Goal: Transaction & Acquisition: Download file/media

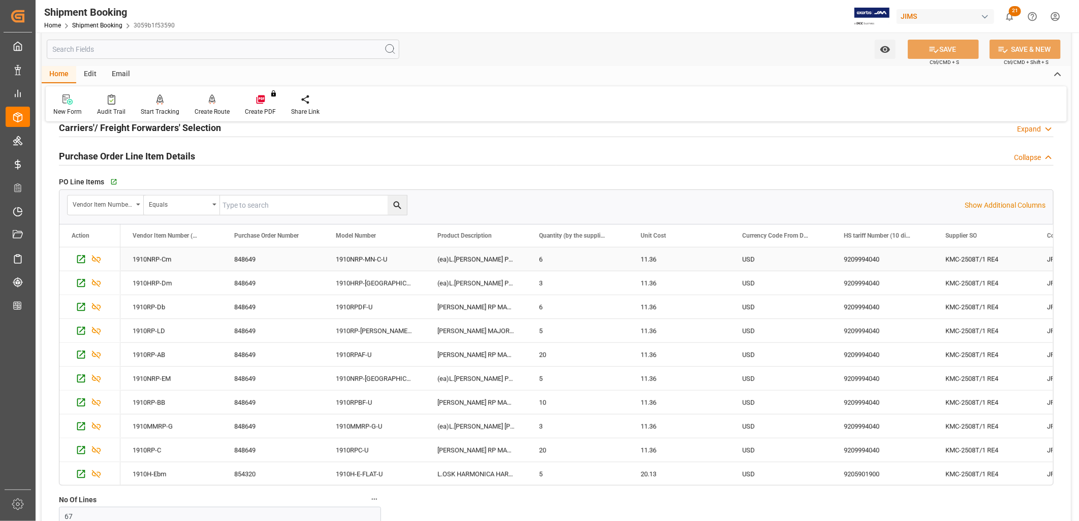
scroll to position [150, 0]
click at [113, 180] on icon "button" at bounding box center [113, 182] width 9 height 9
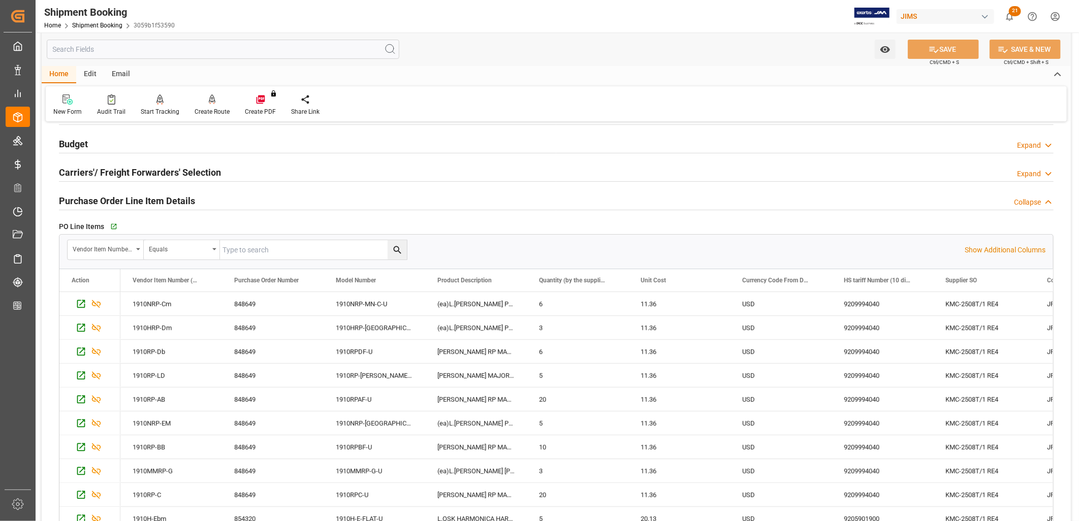
scroll to position [93, 0]
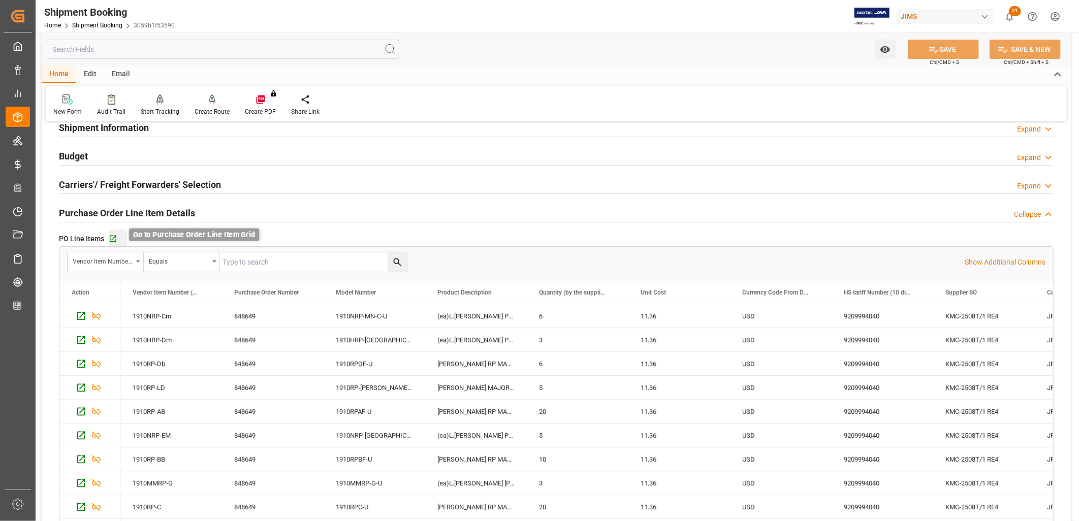
click at [113, 239] on icon "button" at bounding box center [113, 239] width 9 height 9
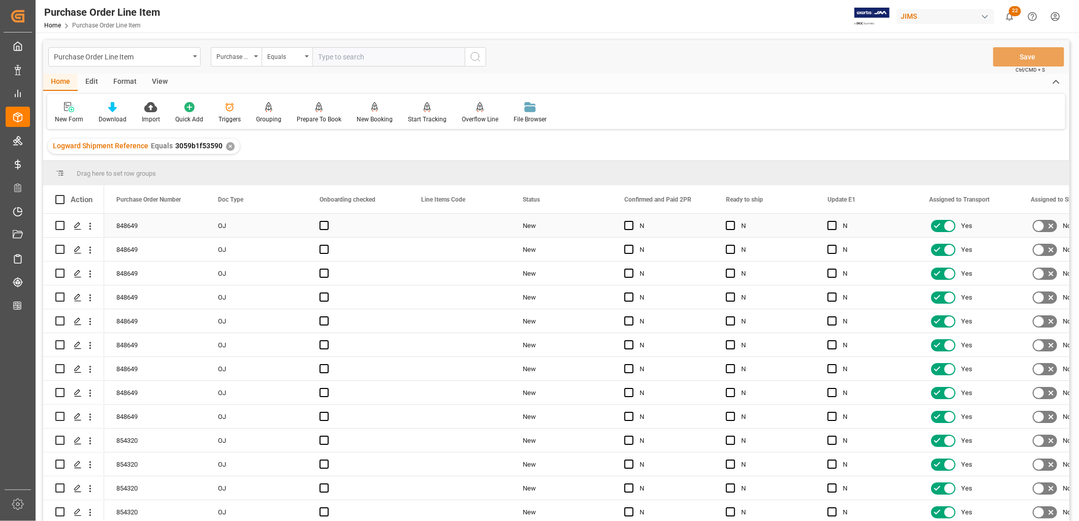
click at [226, 214] on div "OJ" at bounding box center [257, 225] width 102 height 23
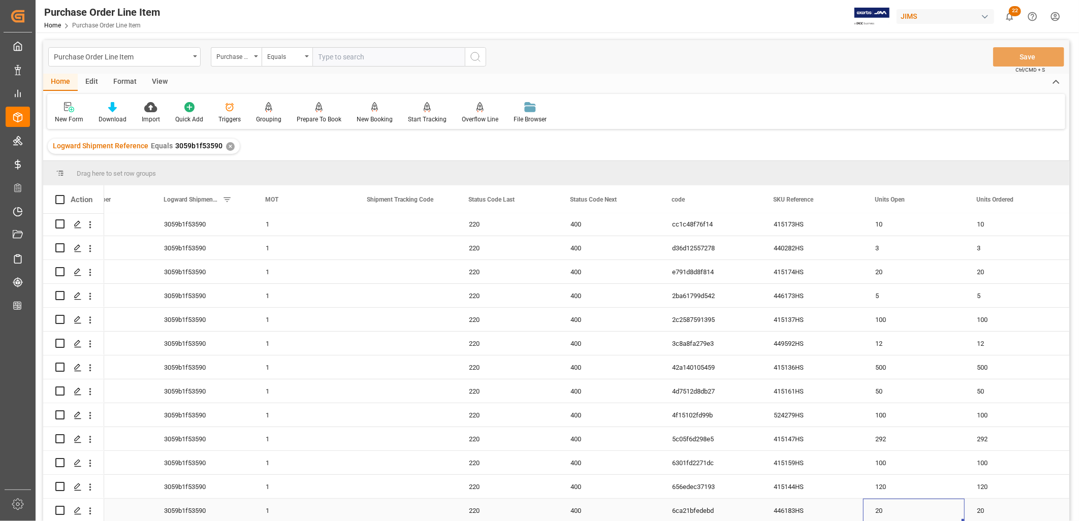
click at [928, 508] on div "20" at bounding box center [914, 510] width 102 height 23
click at [984, 510] on div "20" at bounding box center [1016, 510] width 102 height 23
click at [926, 501] on div "20" at bounding box center [914, 510] width 102 height 23
click at [946, 199] on span at bounding box center [947, 199] width 9 height 9
drag, startPoint x: 906, startPoint y: 506, endPoint x: 897, endPoint y: 515, distance: 12.2
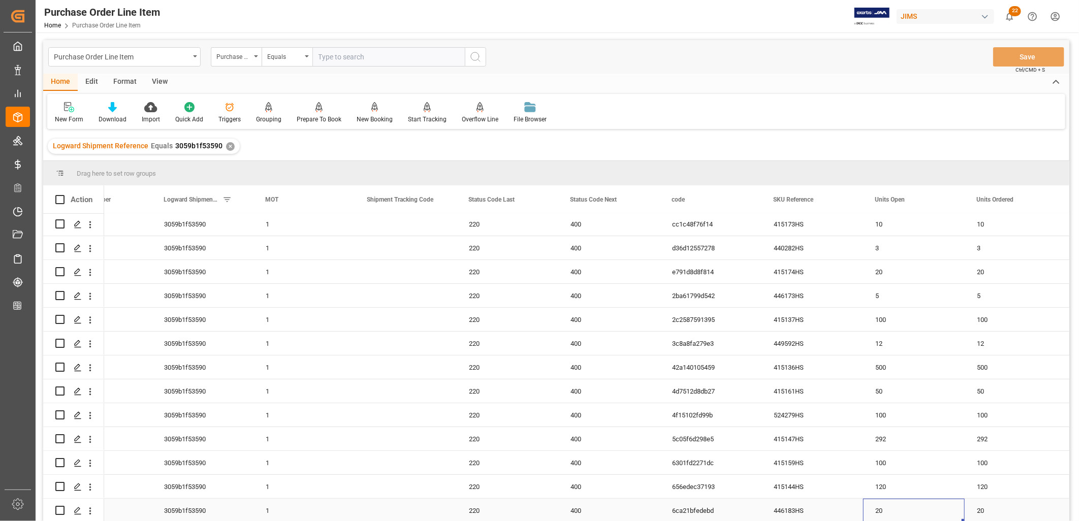
click at [898, 510] on div "20" at bounding box center [914, 510] width 102 height 23
click at [892, 510] on div "20" at bounding box center [914, 510] width 102 height 23
click at [885, 509] on div "20" at bounding box center [914, 510] width 102 height 23
click at [889, 495] on div "120" at bounding box center [914, 486] width 102 height 23
click at [898, 504] on div "20" at bounding box center [914, 510] width 102 height 23
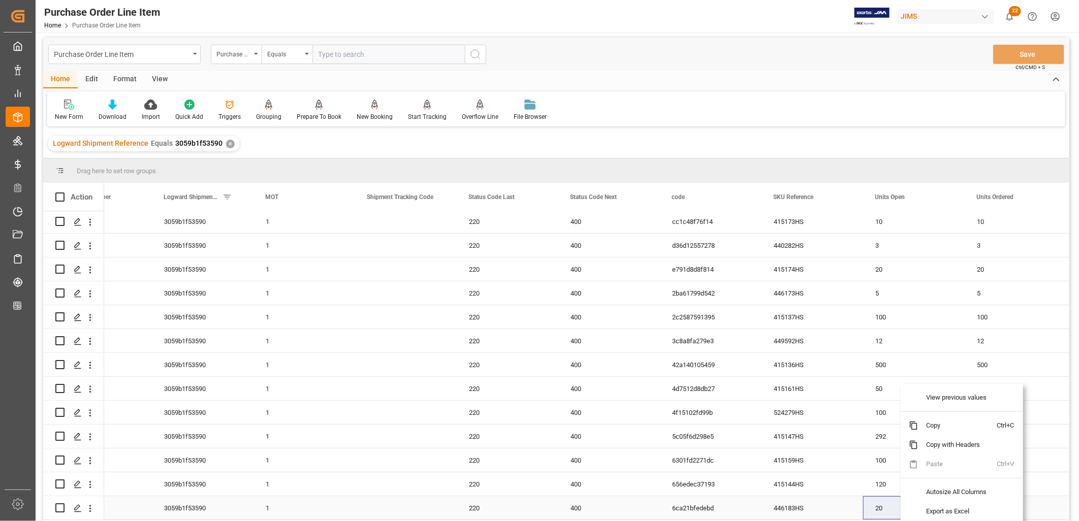
drag, startPoint x: 890, startPoint y: 499, endPoint x: 885, endPoint y: 514, distance: 16.2
click at [887, 506] on div "20" at bounding box center [914, 507] width 102 height 23
click at [1009, 513] on div "20" at bounding box center [1016, 507] width 102 height 23
click at [889, 510] on div "20" at bounding box center [914, 507] width 102 height 23
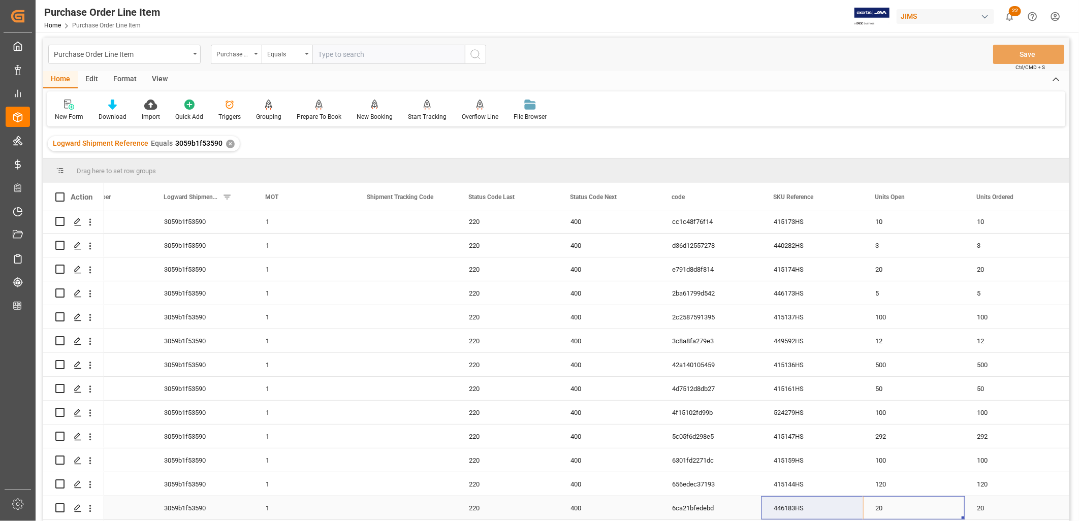
drag, startPoint x: 889, startPoint y: 510, endPoint x: 879, endPoint y: 504, distance: 11.4
click at [885, 504] on div "20" at bounding box center [914, 507] width 102 height 23
click at [156, 77] on div "View" at bounding box center [159, 79] width 31 height 17
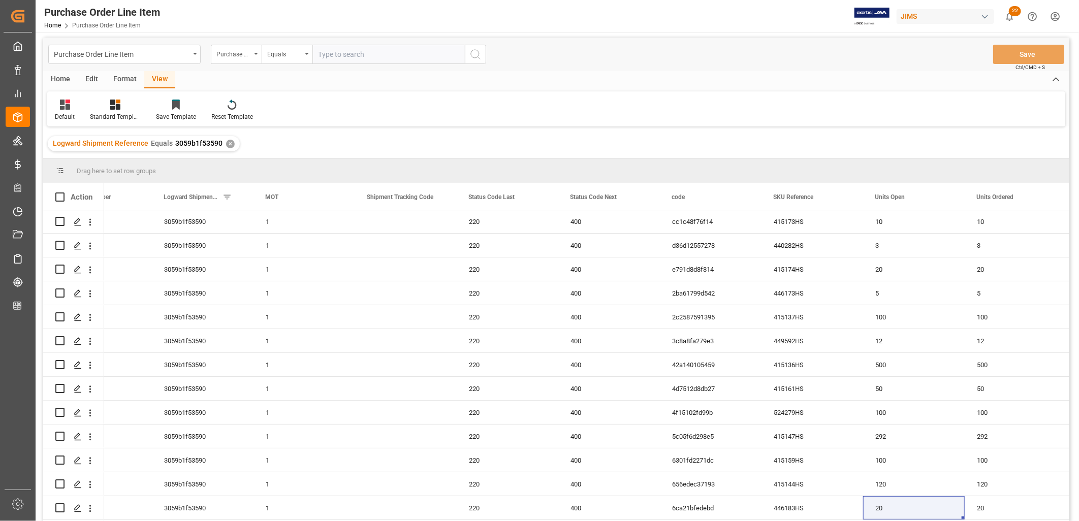
click at [58, 79] on div "Home" at bounding box center [60, 79] width 35 height 17
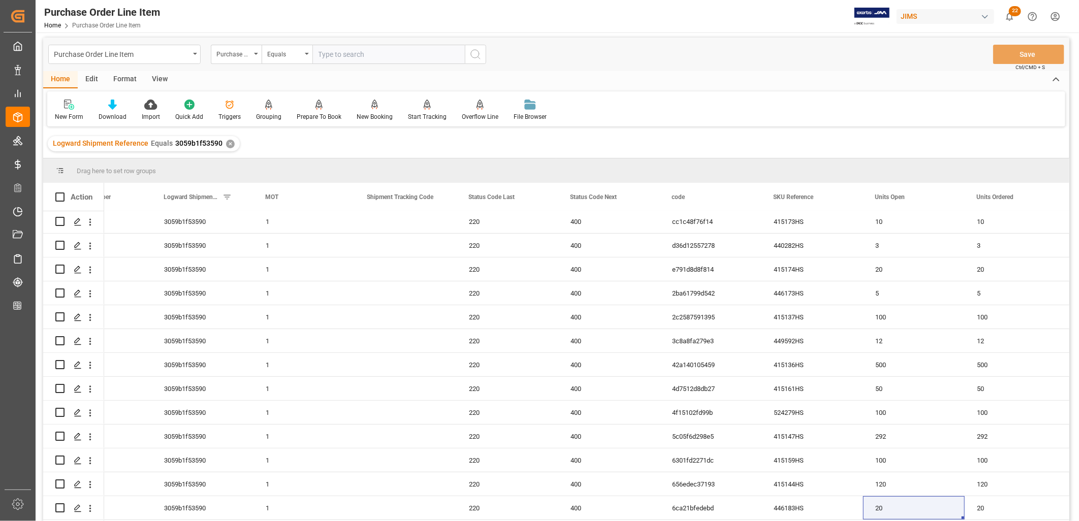
click at [122, 79] on div "Format" at bounding box center [125, 79] width 39 height 17
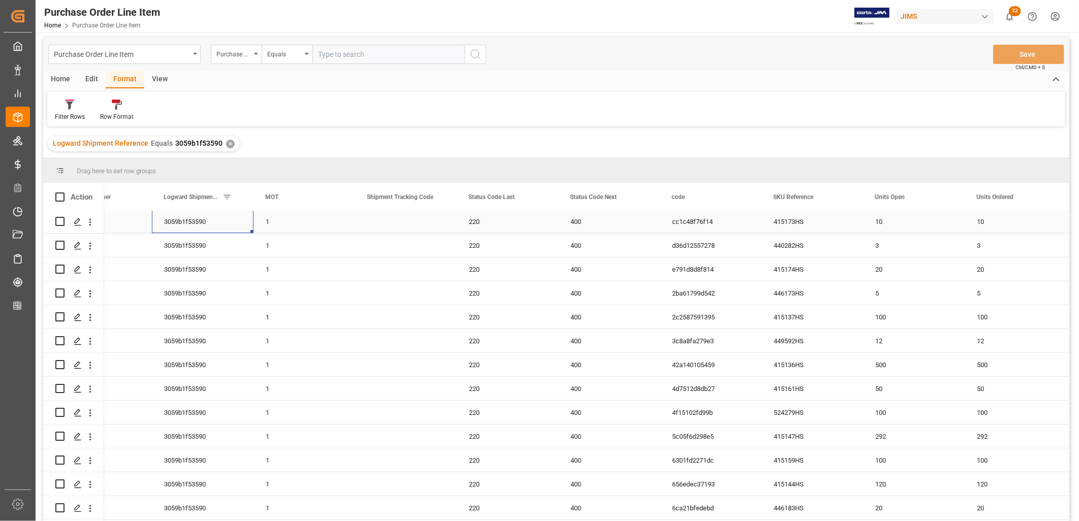
click at [191, 221] on div "3059b1f53590" at bounding box center [203, 221] width 102 height 23
click at [389, 229] on div "Press SPACE to select this row." at bounding box center [406, 221] width 102 height 23
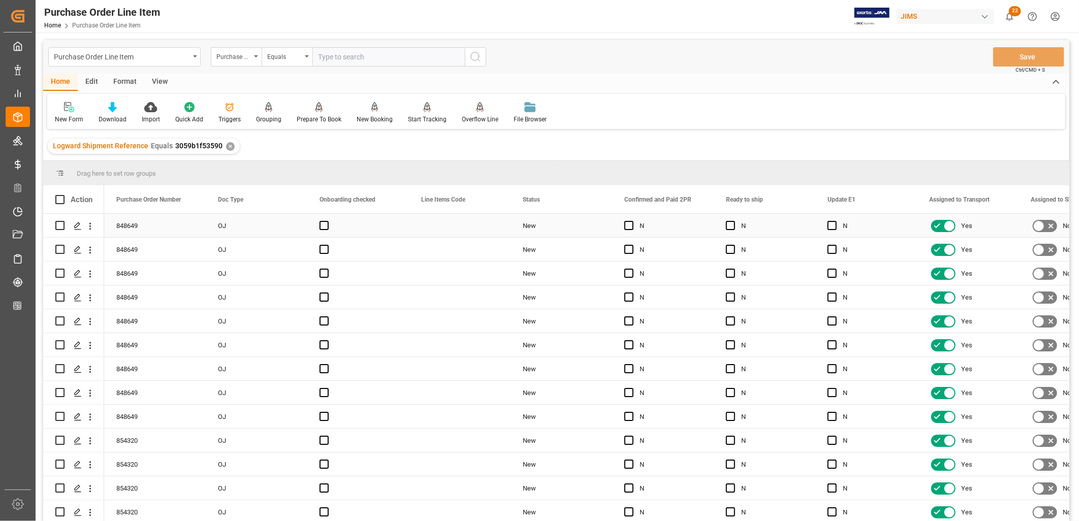
click at [236, 226] on div "OJ" at bounding box center [257, 225] width 102 height 23
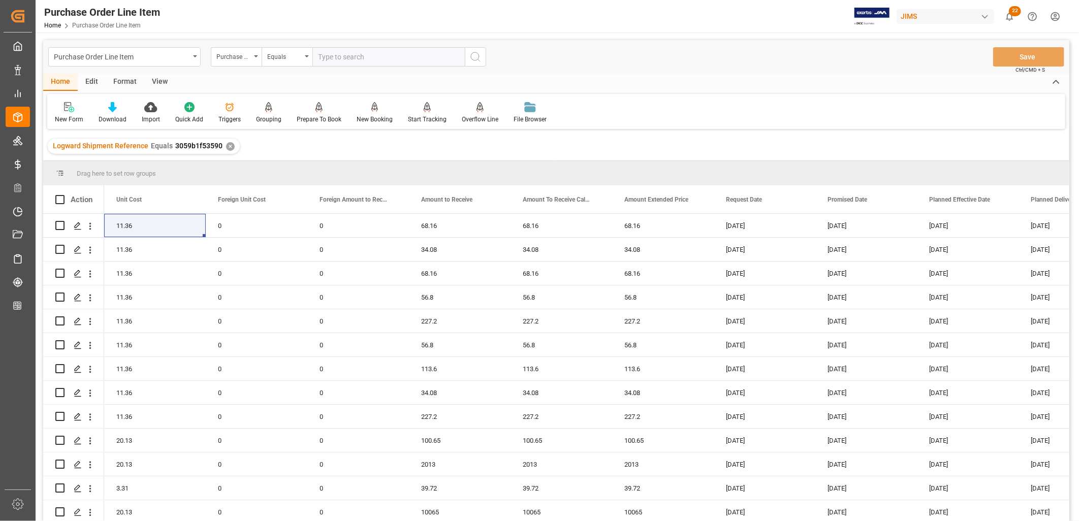
click at [68, 82] on div "Home" at bounding box center [60, 82] width 35 height 17
click at [163, 81] on div "View" at bounding box center [159, 82] width 31 height 17
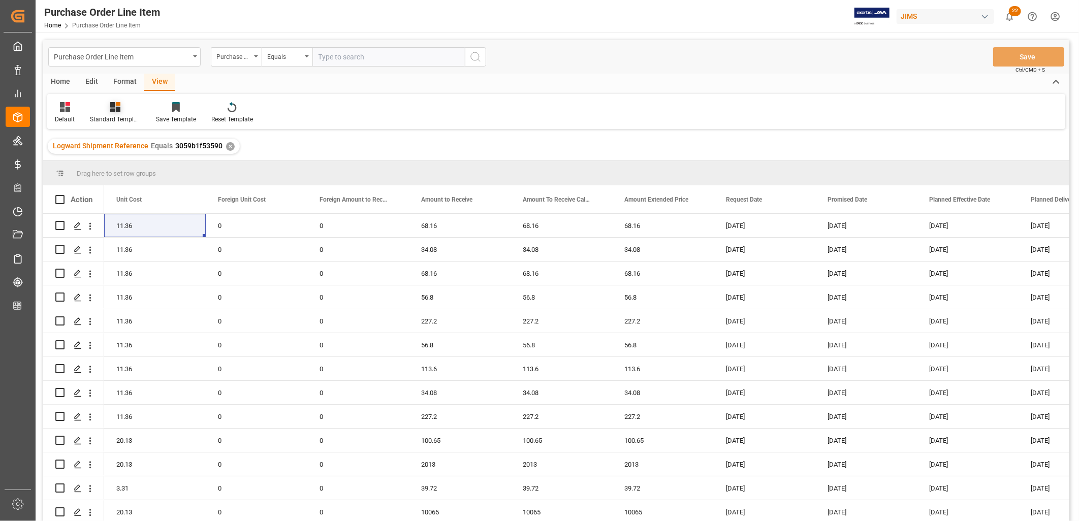
click at [115, 109] on icon at bounding box center [115, 107] width 10 height 10
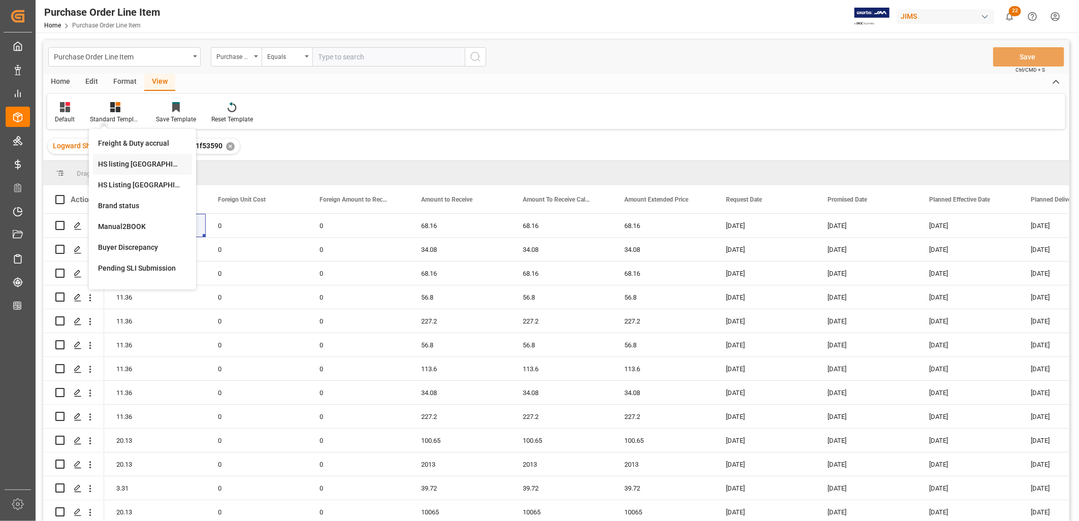
click at [123, 165] on div "HS listing USA" at bounding box center [142, 164] width 89 height 11
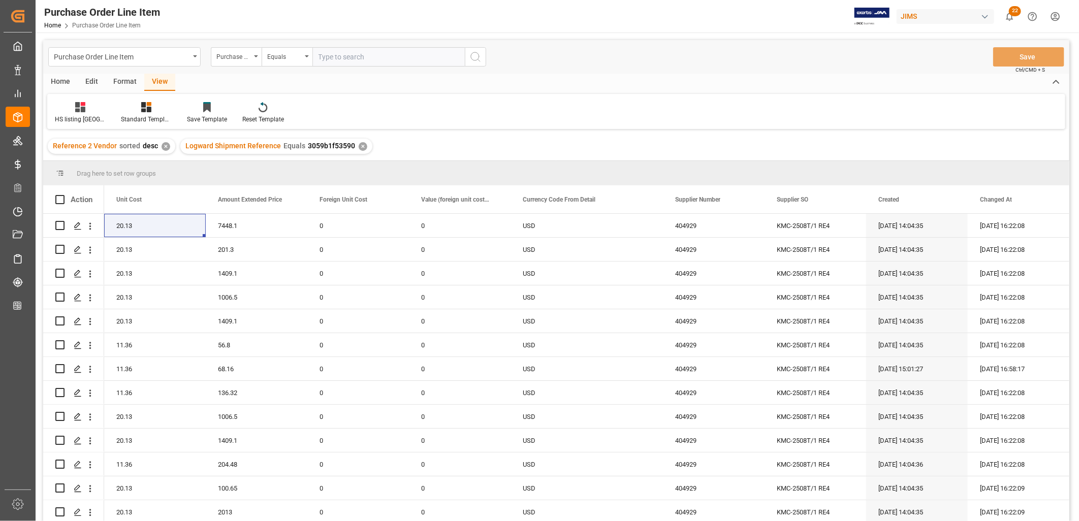
click at [61, 80] on div "Home" at bounding box center [60, 82] width 35 height 17
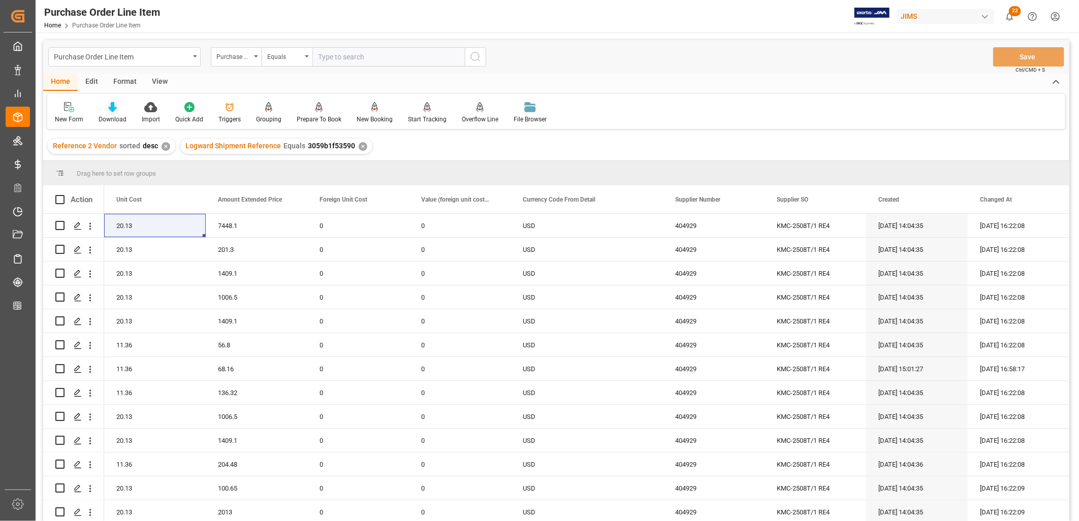
click at [108, 115] on div "Download" at bounding box center [113, 119] width 28 height 9
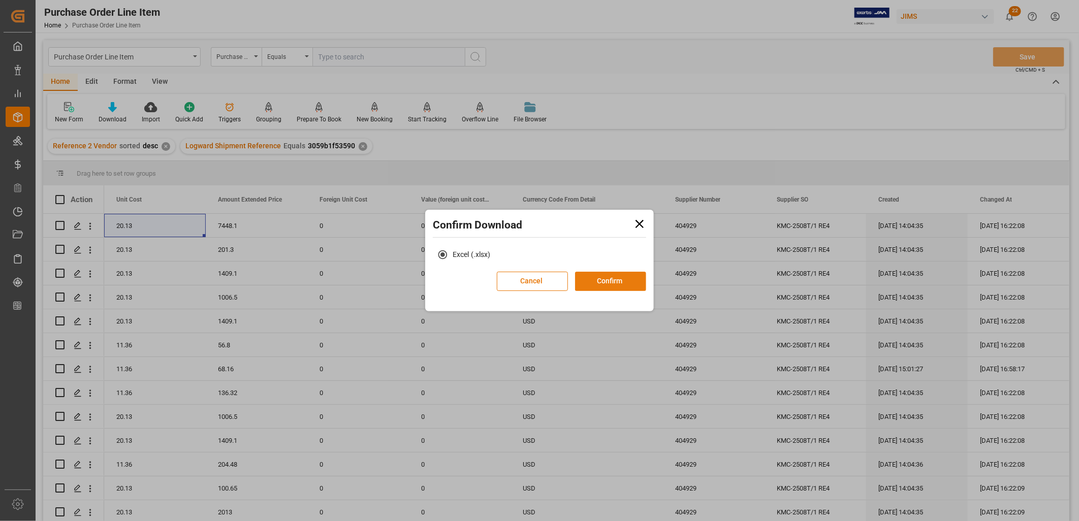
click at [604, 282] on button "Confirm" at bounding box center [610, 281] width 71 height 19
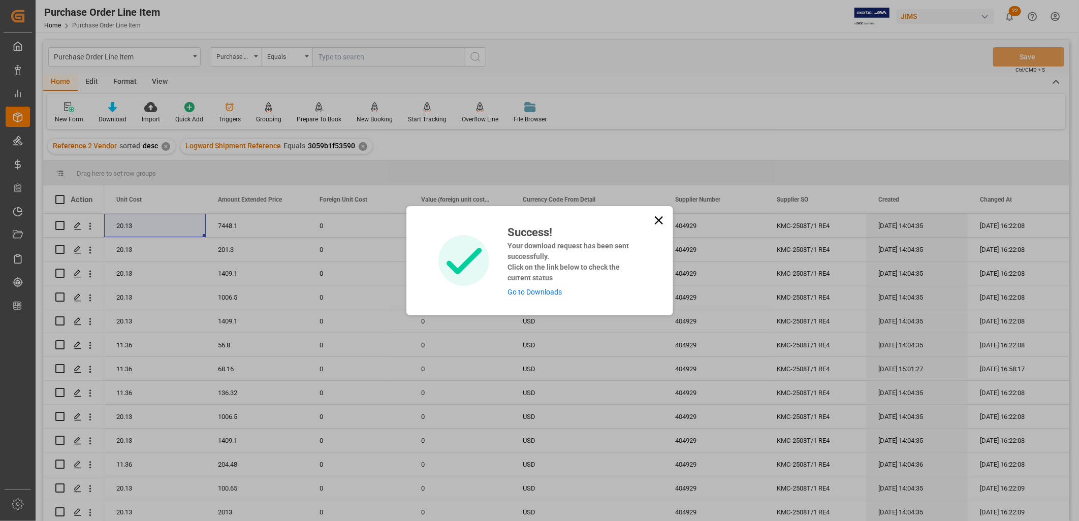
click at [534, 288] on link "Go to Downloads" at bounding box center [534, 292] width 54 height 8
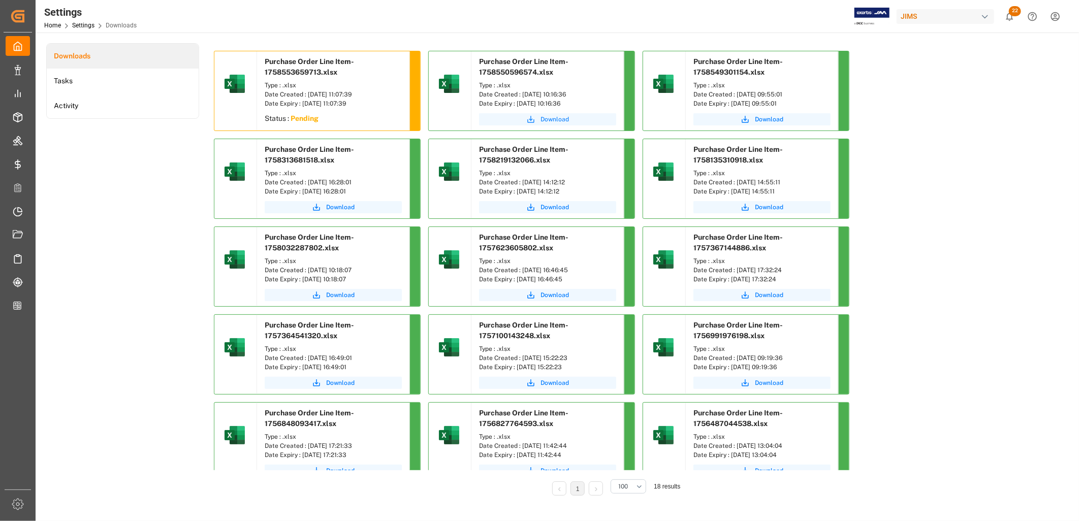
click at [557, 120] on span "Download" at bounding box center [554, 119] width 28 height 9
